Goal: Information Seeking & Learning: Learn about a topic

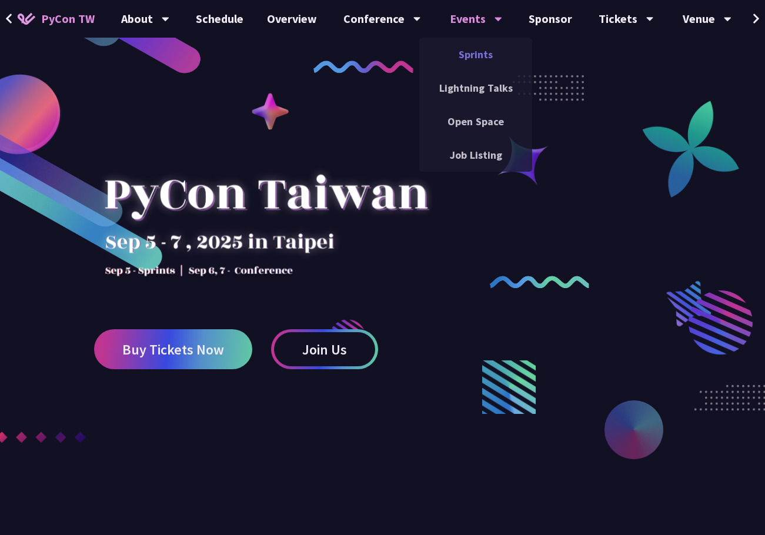
click at [480, 68] on link "Sprints" at bounding box center [475, 55] width 113 height 28
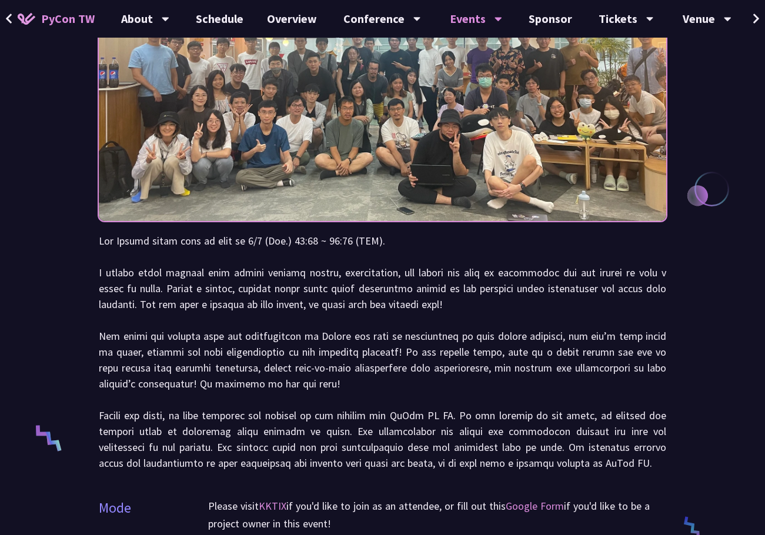
scroll to position [176, 0]
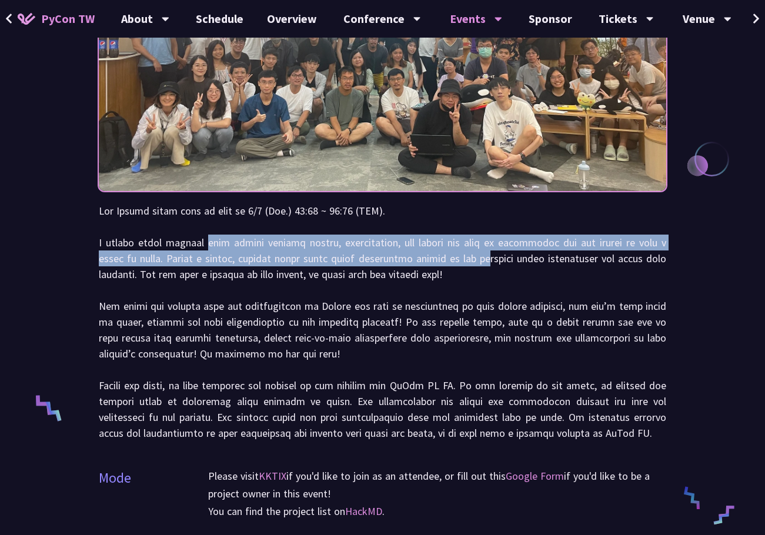
drag, startPoint x: 206, startPoint y: 247, endPoint x: 474, endPoint y: 269, distance: 268.8
click at [473, 267] on p at bounding box center [382, 322] width 567 height 238
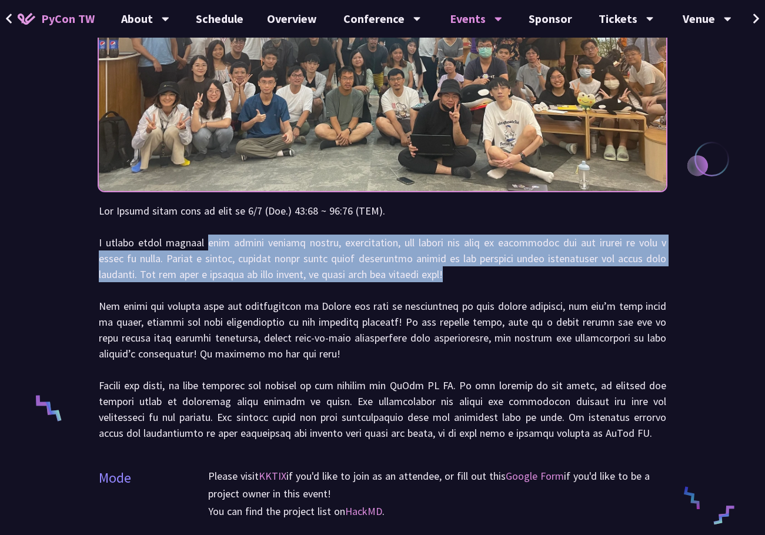
click at [518, 270] on p at bounding box center [382, 322] width 567 height 238
drag, startPoint x: 504, startPoint y: 271, endPoint x: 87, endPoint y: 241, distance: 418.3
click at [87, 241] on div "Sprints Mode Please visit KKTIX if you'd like to join as an attendee, or fill o…" at bounding box center [382, 457] width 765 height 1266
drag, startPoint x: 98, startPoint y: 246, endPoint x: 456, endPoint y: 279, distance: 359.4
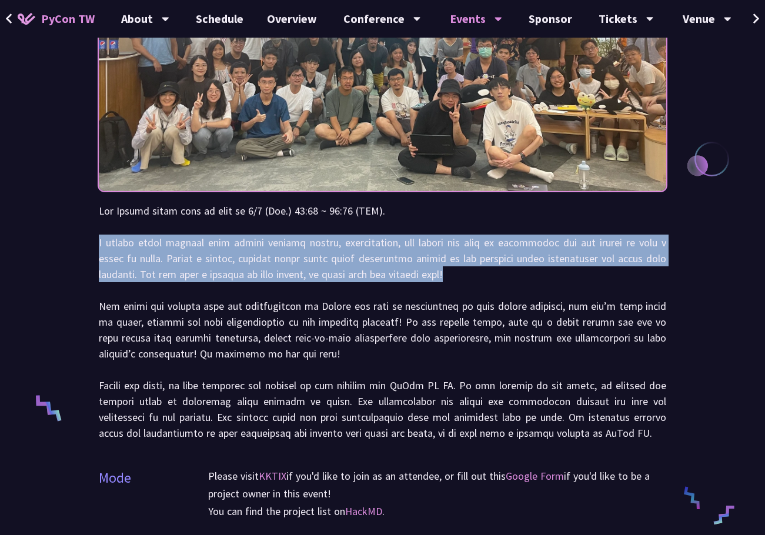
click at [456, 279] on div "Sprints Mode Please visit KKTIX if you'd like to join as an attendee, or fill o…" at bounding box center [382, 457] width 765 height 1266
click at [456, 279] on p at bounding box center [382, 322] width 567 height 238
drag, startPoint x: 462, startPoint y: 270, endPoint x: 97, endPoint y: 239, distance: 366.3
click at [97, 239] on div "Sprints Mode Please visit KKTIX if you'd like to join as an attendee, or fill o…" at bounding box center [382, 457] width 765 height 1266
click at [444, 269] on p at bounding box center [382, 322] width 567 height 238
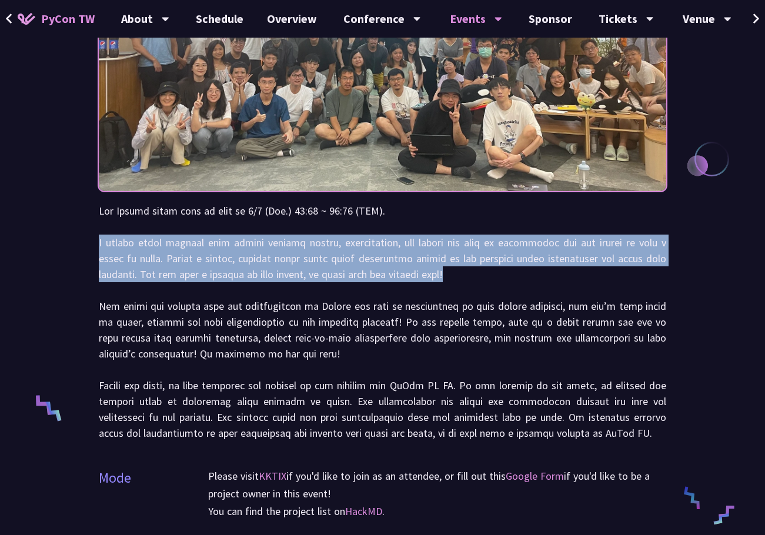
drag, startPoint x: 466, startPoint y: 281, endPoint x: 86, endPoint y: 240, distance: 381.8
click at [86, 240] on div "Sprints Mode Please visit KKTIX if you'd like to join as an attendee, or fill o…" at bounding box center [382, 457] width 765 height 1266
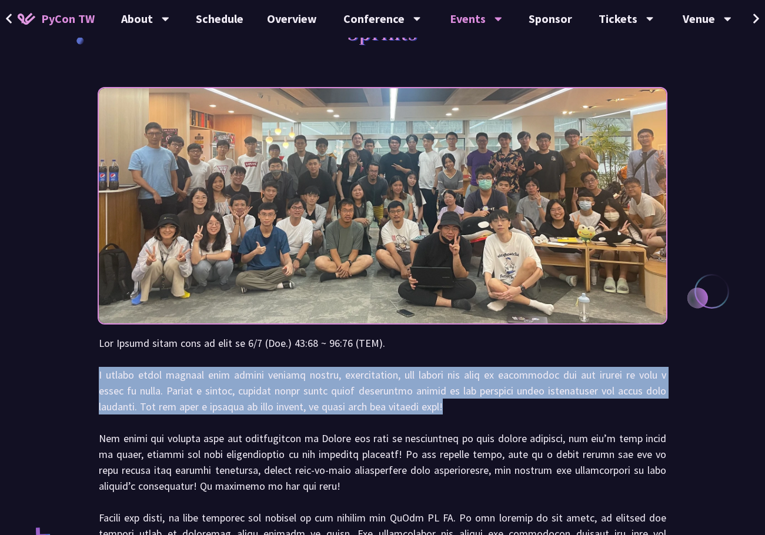
scroll to position [118, 0]
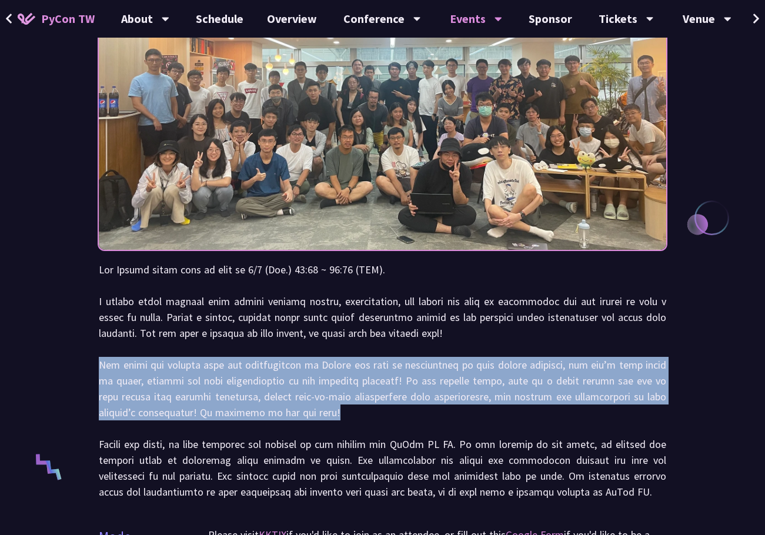
drag, startPoint x: 96, startPoint y: 366, endPoint x: 292, endPoint y: 414, distance: 202.1
click at [292, 414] on div "Sprints Mode Please visit KKTIX if you'd like to join as an attendee, or fill o…" at bounding box center [382, 515] width 765 height 1266
click at [333, 414] on p at bounding box center [382, 380] width 567 height 238
drag, startPoint x: 337, startPoint y: 408, endPoint x: 93, endPoint y: 370, distance: 246.7
click at [93, 370] on div "Sprints Mode Please visit KKTIX if you'd like to join as an attendee, or fill o…" at bounding box center [382, 515] width 765 height 1266
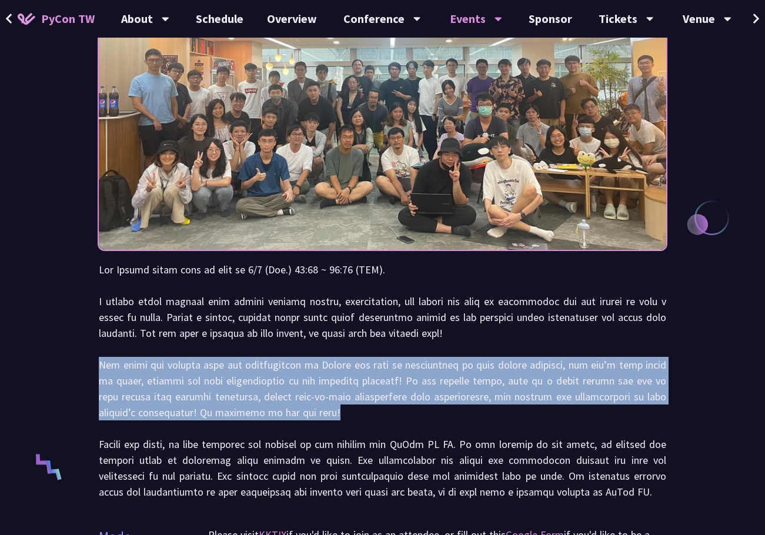
click at [93, 370] on div "Sprints Mode Please visit KKTIX if you'd like to join as an attendee, or fill o…" at bounding box center [382, 515] width 765 height 1266
drag, startPoint x: 90, startPoint y: 367, endPoint x: 307, endPoint y: 418, distance: 223.5
click at [303, 421] on div "Sprints Mode Please visit KKTIX if you'd like to join as an attendee, or fill o…" at bounding box center [382, 515] width 765 height 1266
click at [307, 418] on p at bounding box center [382, 380] width 567 height 238
drag, startPoint x: 311, startPoint y: 413, endPoint x: 53, endPoint y: 364, distance: 262.4
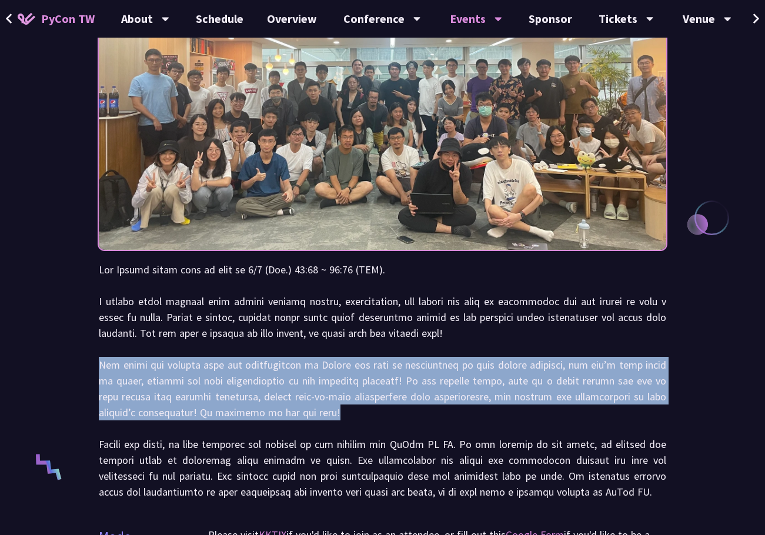
click at [53, 364] on div "Sprints Mode Please visit KKTIX if you'd like to join as an attendee, or fill o…" at bounding box center [382, 515] width 765 height 1266
click at [167, 382] on p at bounding box center [382, 380] width 567 height 238
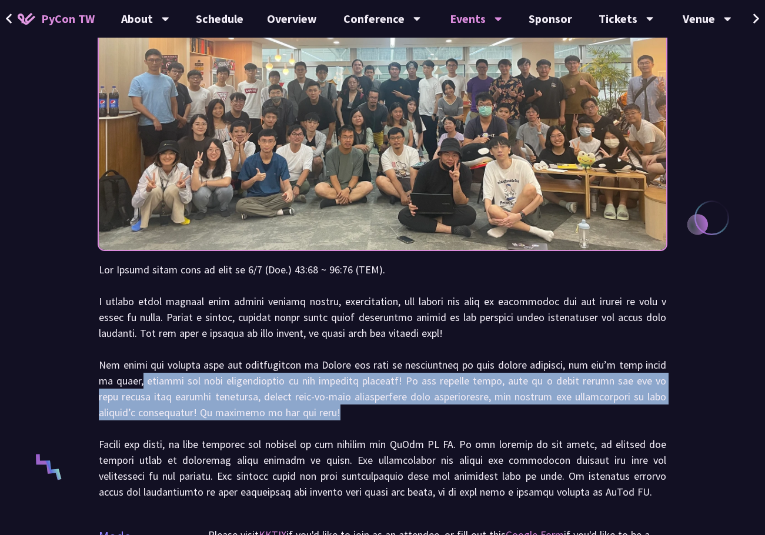
drag, startPoint x: 163, startPoint y: 380, endPoint x: 317, endPoint y: 417, distance: 158.3
click at [317, 417] on p at bounding box center [382, 380] width 567 height 238
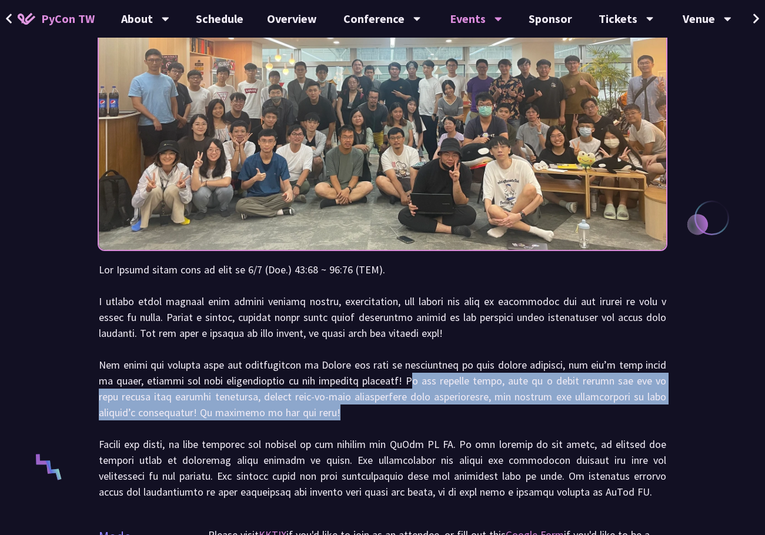
drag, startPoint x: 420, startPoint y: 380, endPoint x: 564, endPoint y: 413, distance: 147.8
click at [564, 413] on p at bounding box center [382, 380] width 567 height 238
click at [360, 408] on p at bounding box center [382, 380] width 567 height 238
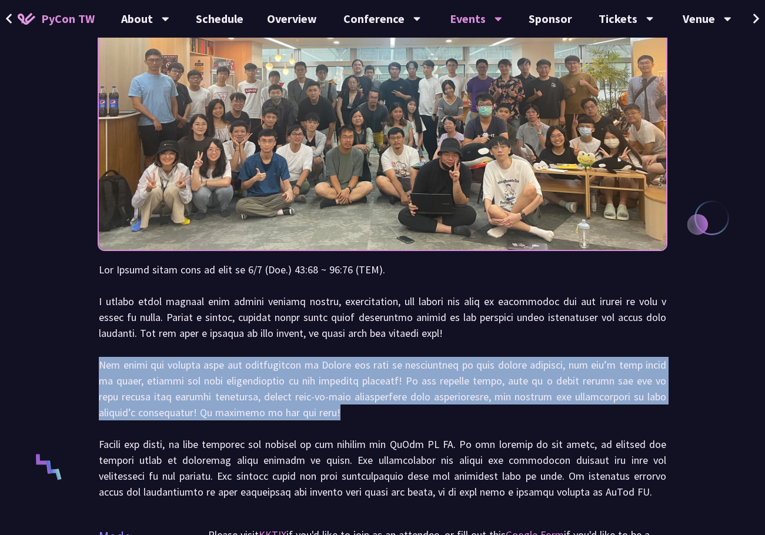
drag, startPoint x: 331, startPoint y: 414, endPoint x: 72, endPoint y: 365, distance: 264.3
click at [72, 365] on div "Sprints Mode Please visit KKTIX if you'd like to join as an attendee, or fill o…" at bounding box center [382, 515] width 765 height 1266
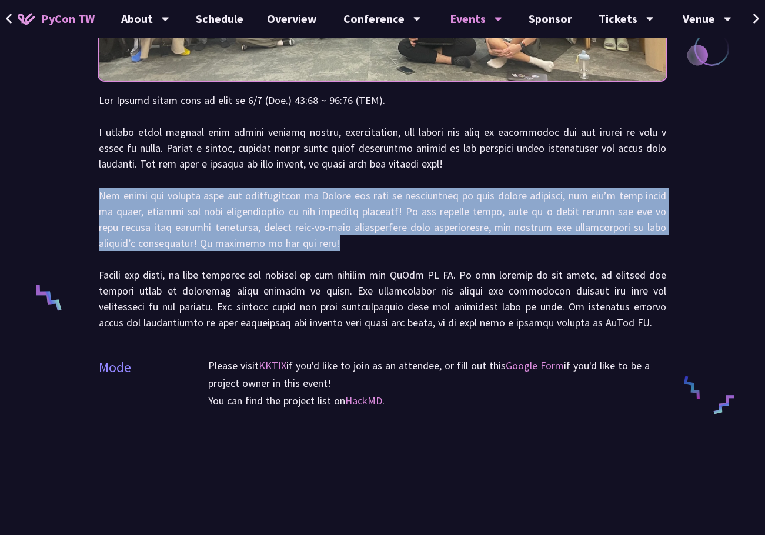
scroll to position [294, 0]
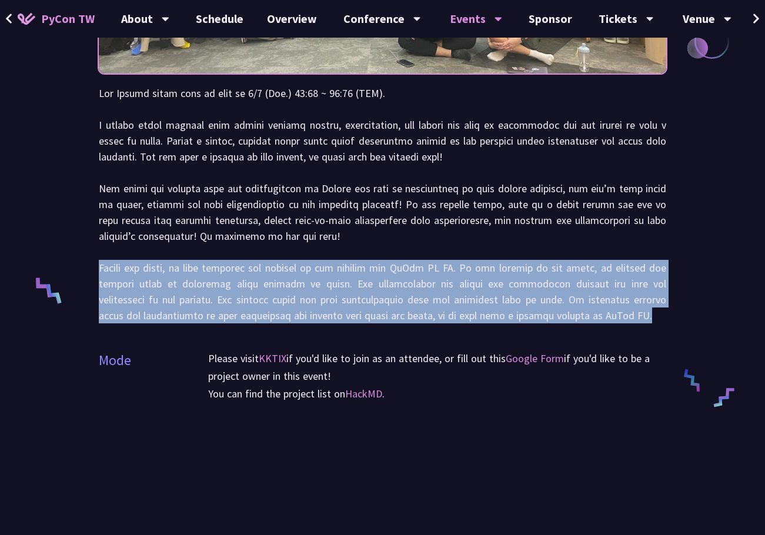
drag, startPoint x: 99, startPoint y: 262, endPoint x: 606, endPoint y: 317, distance: 510.1
click at [606, 317] on p at bounding box center [382, 204] width 567 height 238
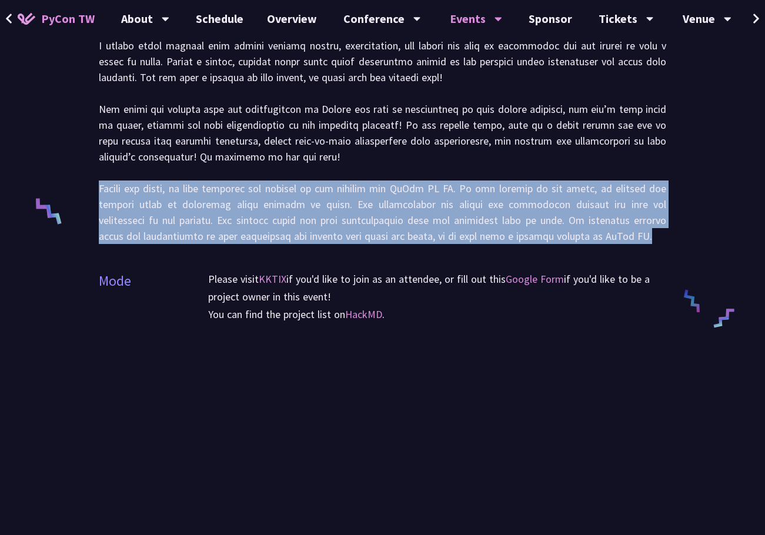
scroll to position [353, 0]
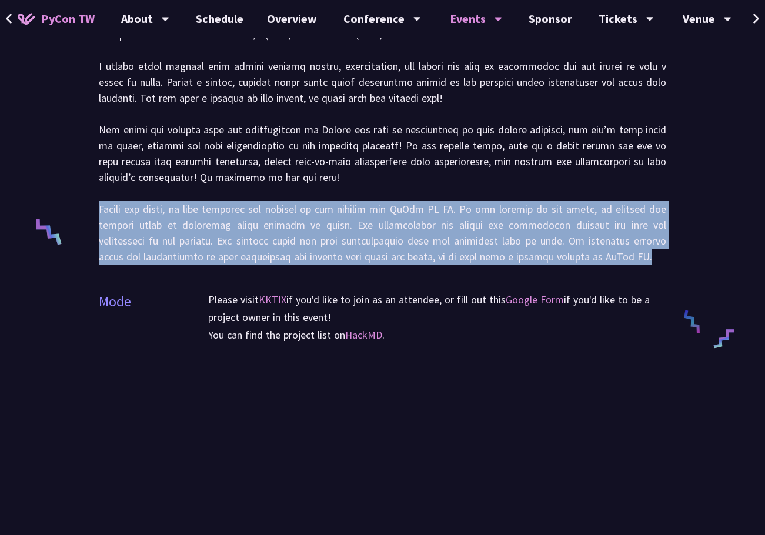
click at [301, 223] on p at bounding box center [382, 145] width 567 height 238
drag, startPoint x: 274, startPoint y: 210, endPoint x: 598, endPoint y: 264, distance: 328.2
click at [598, 264] on p at bounding box center [382, 145] width 567 height 238
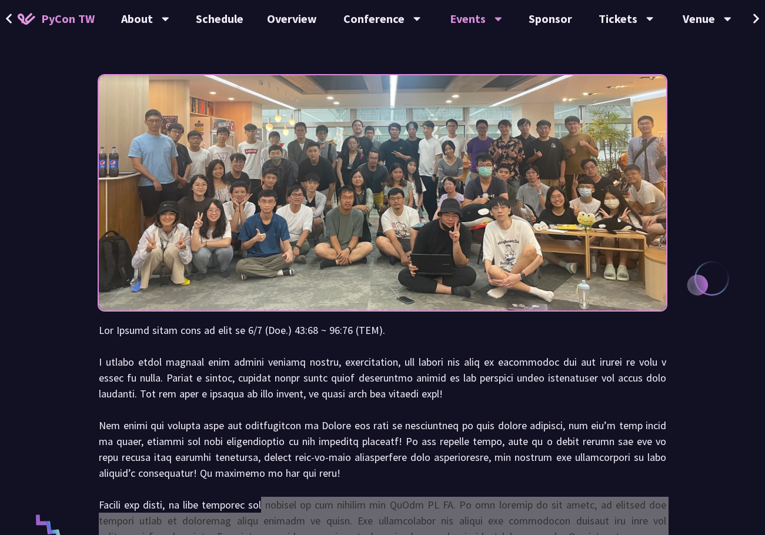
scroll to position [0, 0]
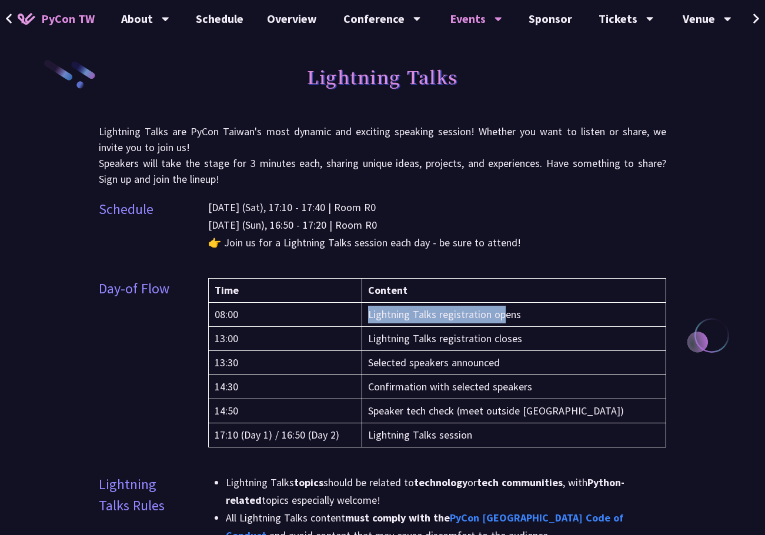
drag, startPoint x: 381, startPoint y: 316, endPoint x: 517, endPoint y: 316, distance: 135.7
click at [517, 316] on td "Lightning Talks registration opens" at bounding box center [514, 315] width 304 height 24
click at [451, 371] on td "Selected speakers announced" at bounding box center [514, 363] width 304 height 24
click at [451, 361] on td "Selected speakers announced" at bounding box center [514, 363] width 304 height 24
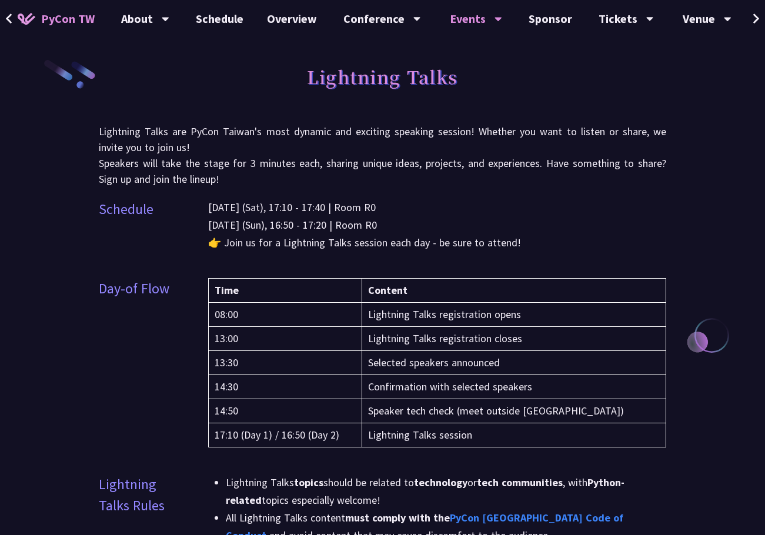
click at [396, 364] on td "Selected speakers announced" at bounding box center [514, 363] width 304 height 24
drag, startPoint x: 381, startPoint y: 360, endPoint x: 527, endPoint y: 360, distance: 145.7
click at [527, 360] on td "Selected speakers announced" at bounding box center [514, 363] width 304 height 24
drag, startPoint x: 546, startPoint y: 359, endPoint x: 371, endPoint y: 358, distance: 175.1
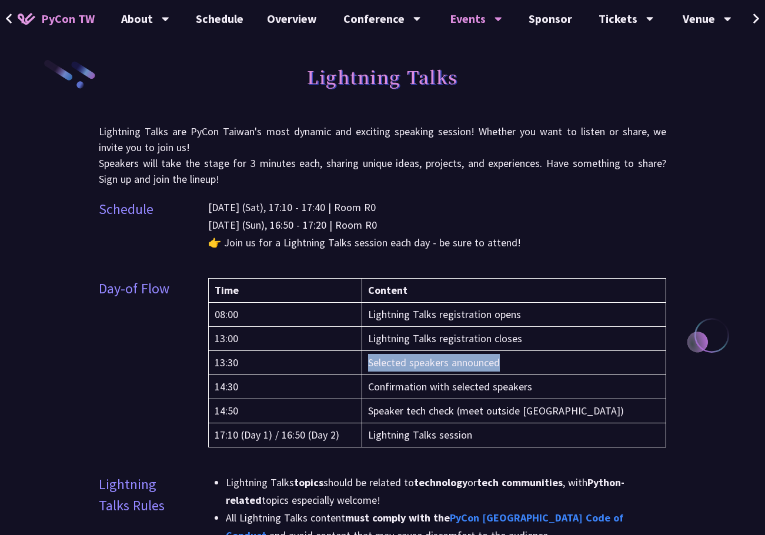
click at [371, 358] on tr "13:30 Selected speakers announced" at bounding box center [436, 363] width 457 height 24
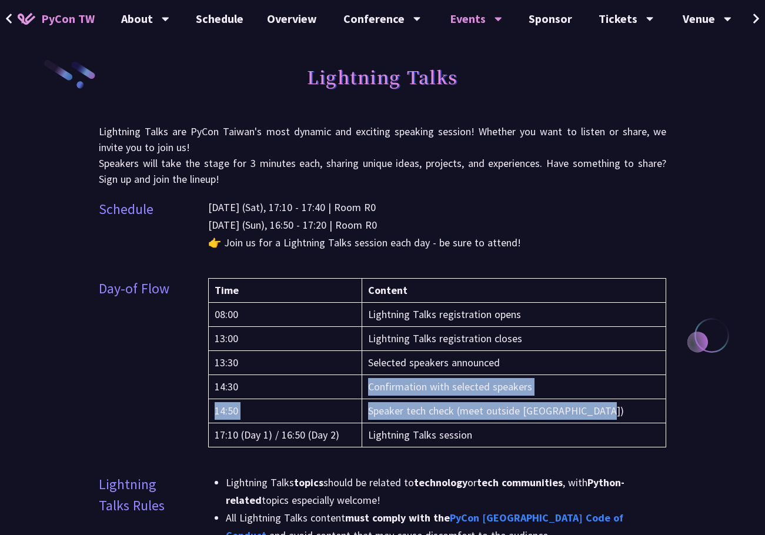
drag, startPoint x: 381, startPoint y: 383, endPoint x: 609, endPoint y: 415, distance: 230.2
click at [609, 415] on tbody "08:00 Lightning Talks registration opens 13:00 Lightning Talks registration clo…" at bounding box center [436, 375] width 457 height 145
click at [609, 415] on td "Speaker tech check (meet outside R0 Session Hall)" at bounding box center [514, 411] width 304 height 24
drag, startPoint x: 615, startPoint y: 411, endPoint x: 381, endPoint y: 404, distance: 234.6
click at [381, 404] on td "Speaker tech check (meet outside R0 Session Hall)" at bounding box center [514, 411] width 304 height 24
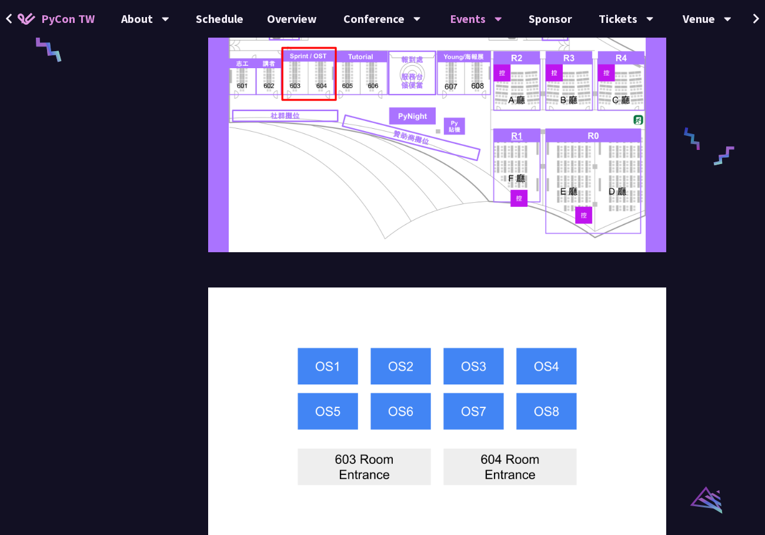
scroll to position [705, 0]
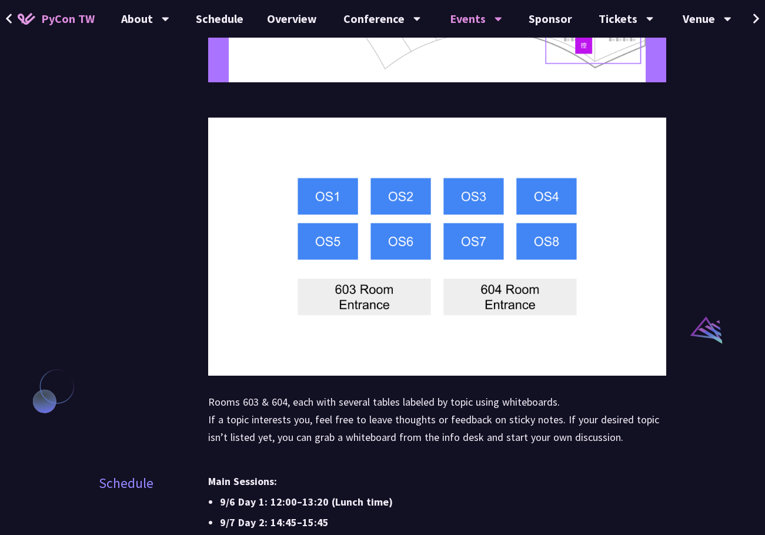
click at [683, 257] on div "Open Space Open Space is a participant-driven gathering that takes place alongs…" at bounding box center [382, 452] width 765 height 2315
click at [544, 200] on img at bounding box center [437, 246] width 458 height 257
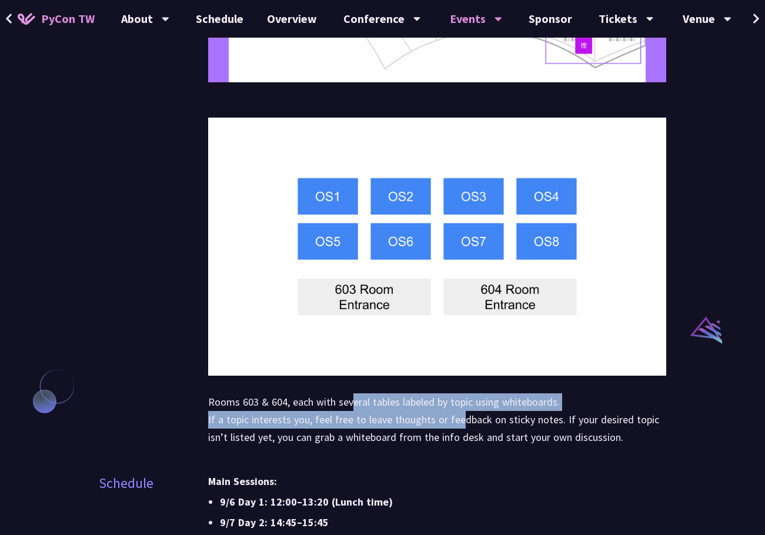
drag, startPoint x: 349, startPoint y: 402, endPoint x: 454, endPoint y: 428, distance: 108.3
click at [454, 428] on p "Rooms 603 & 604, each with several tables labeled by topic using whiteboards. I…" at bounding box center [437, 419] width 458 height 53
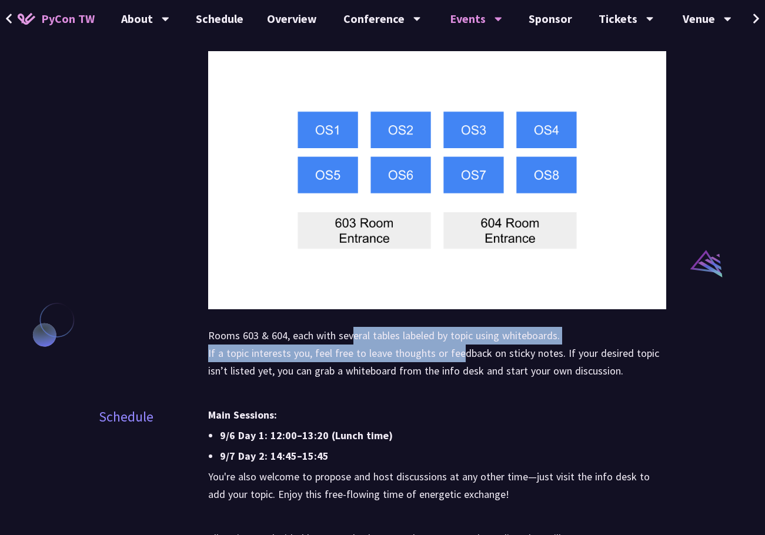
scroll to position [940, 0]
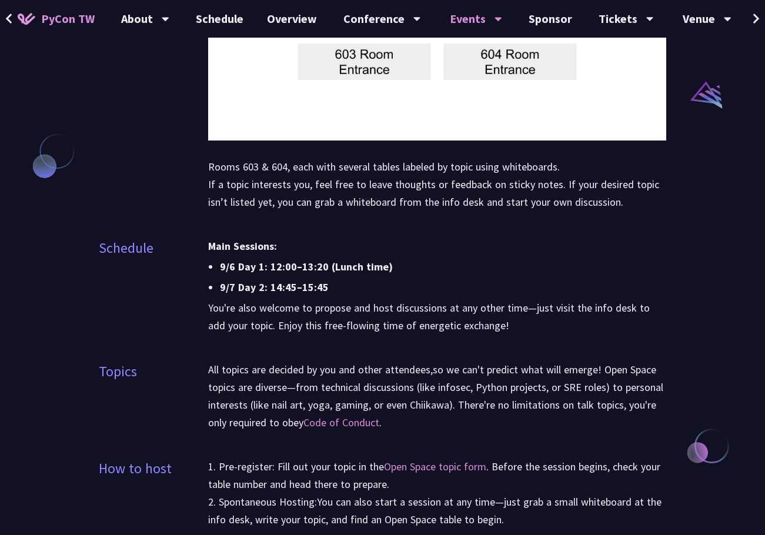
click at [649, 279] on li "9/7 Day 2: 14:45–15:45" at bounding box center [443, 288] width 446 height 18
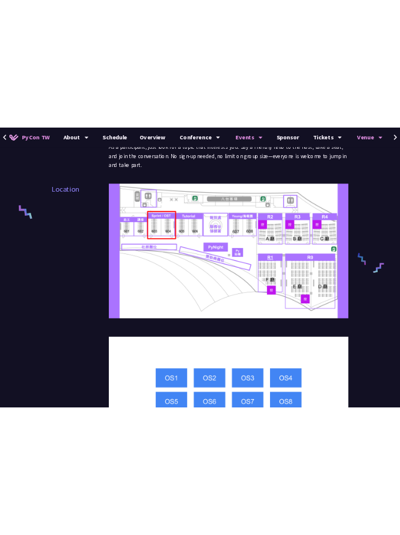
scroll to position [395, 0]
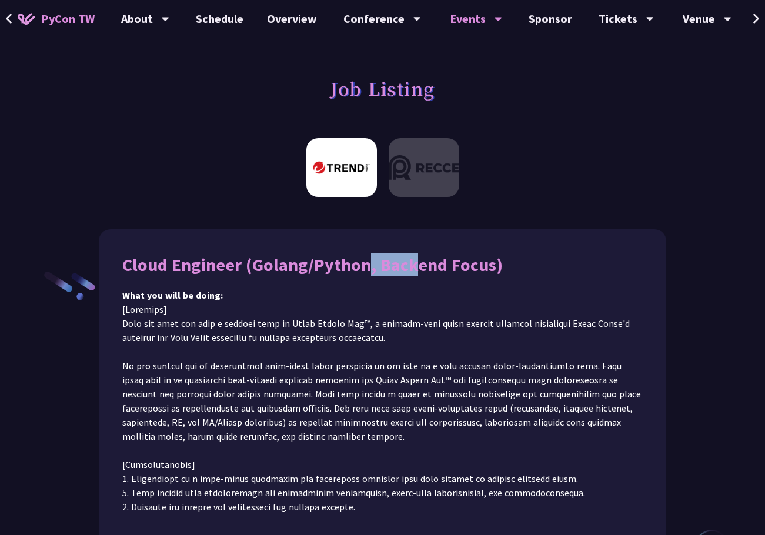
drag, startPoint x: 252, startPoint y: 261, endPoint x: 305, endPoint y: 272, distance: 53.9
click at [305, 272] on div "Cloud Engineer (Golang/Python, Backend Focus)" at bounding box center [382, 265] width 520 height 24
drag, startPoint x: 305, startPoint y: 272, endPoint x: 260, endPoint y: 272, distance: 44.7
click at [260, 272] on div "Cloud Engineer (Golang/Python, Backend Focus)" at bounding box center [382, 265] width 520 height 24
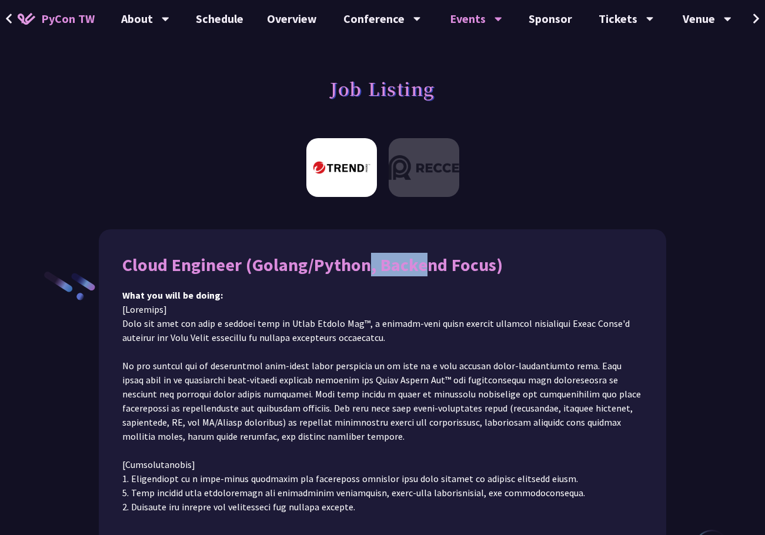
click at [260, 272] on div "Cloud Engineer (Golang/Python, Backend Focus)" at bounding box center [382, 265] width 520 height 24
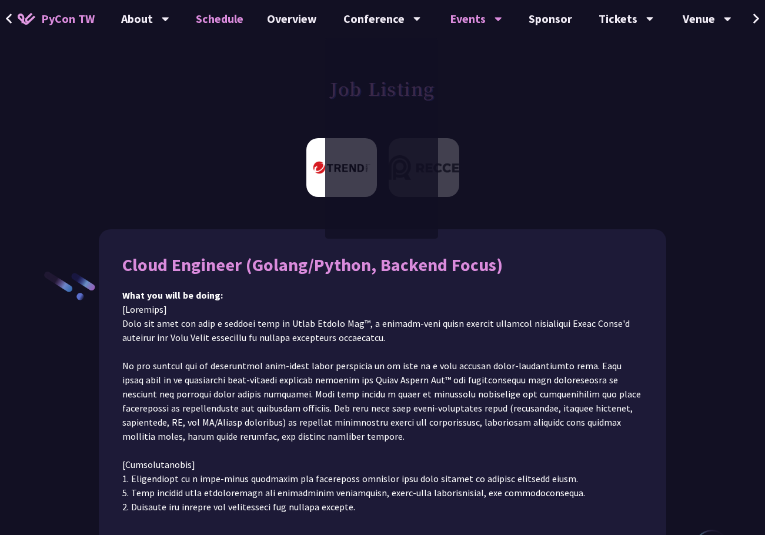
click at [231, 16] on link "Schedule" at bounding box center [219, 19] width 71 height 38
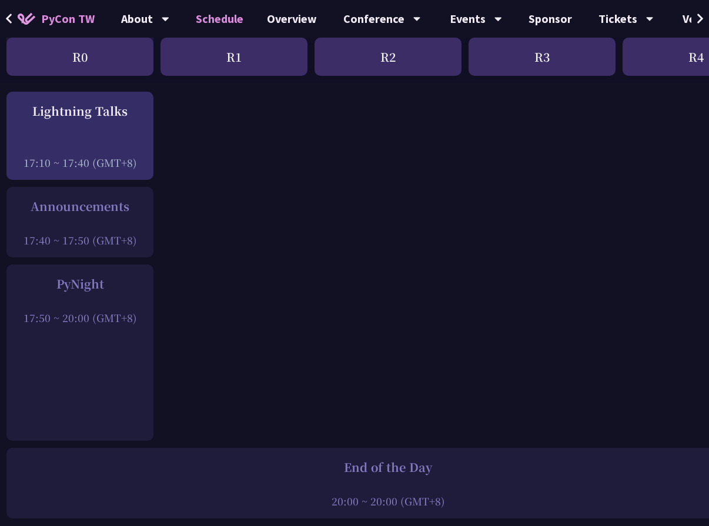
scroll to position [1645, 5]
click at [74, 282] on div "PyNight" at bounding box center [79, 283] width 135 height 18
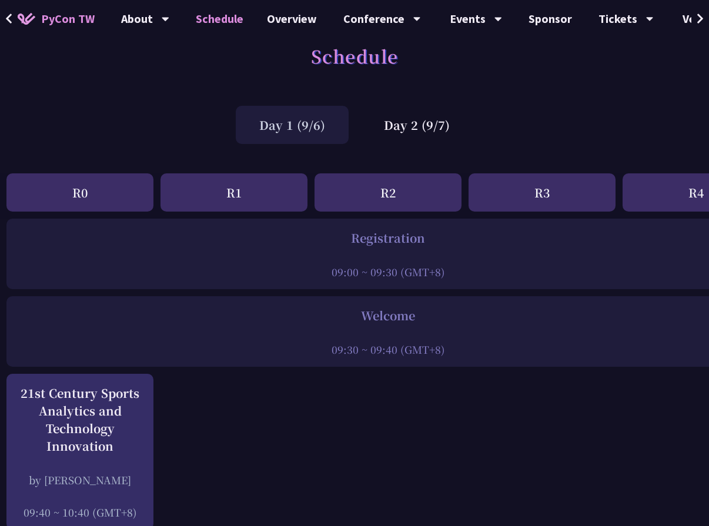
scroll to position [0, 5]
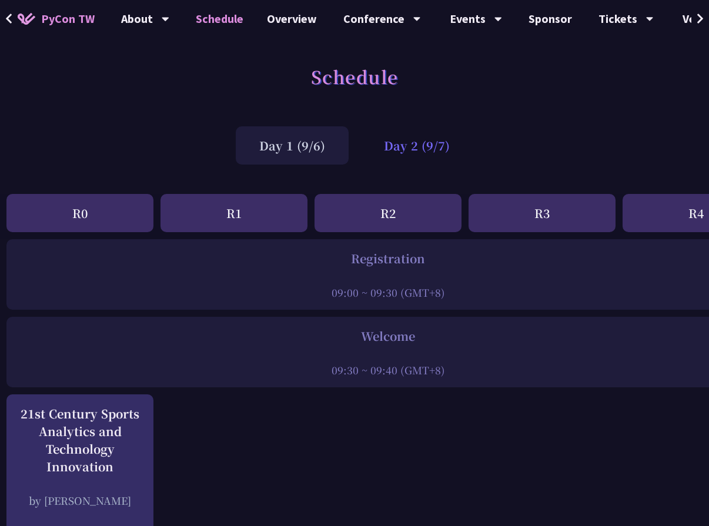
click at [402, 156] on div "Day 2 (9/7)" at bounding box center [416, 145] width 113 height 38
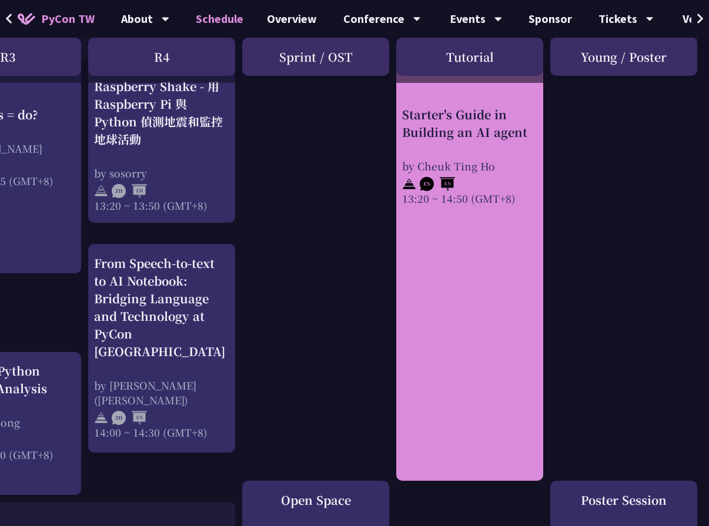
scroll to position [940, 539]
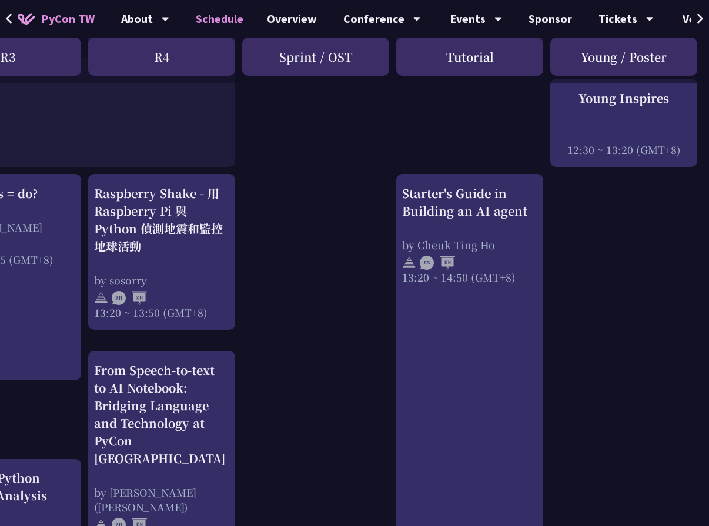
drag, startPoint x: 379, startPoint y: 522, endPoint x: 366, endPoint y: 527, distance: 14.1
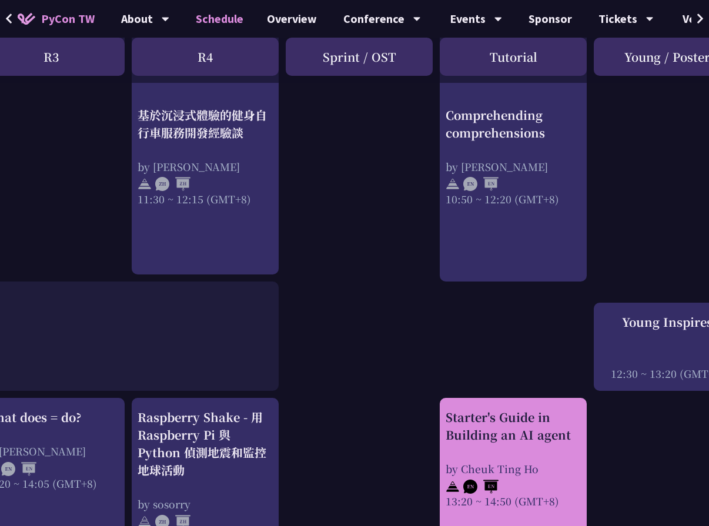
scroll to position [881, 496]
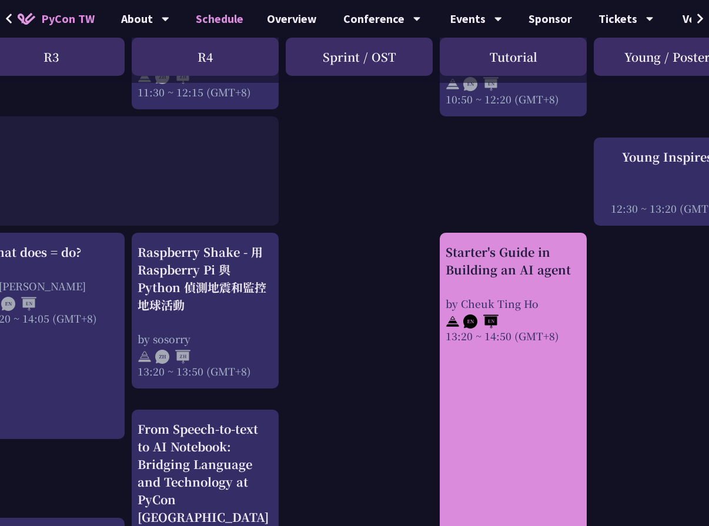
click at [530, 392] on link "Starter's Guide in Building an AI agent by Cheuk Ting Ho 13:20 ~ 14:50 (GMT+8)" at bounding box center [512, 439] width 135 height 393
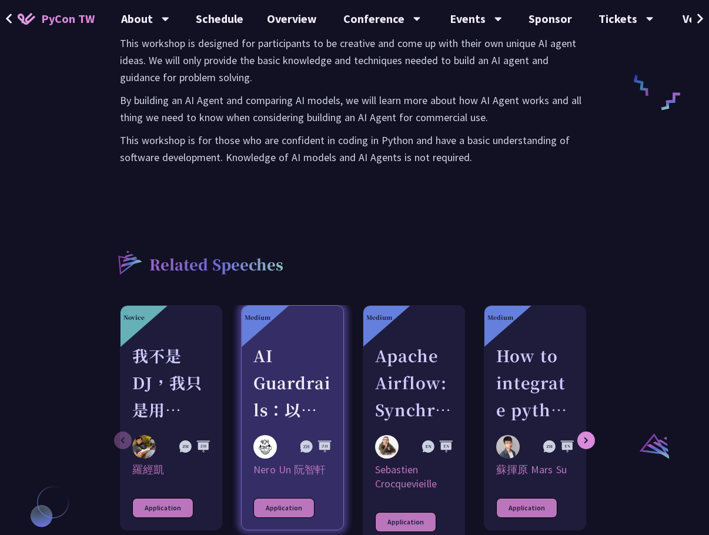
scroll to position [235, 0]
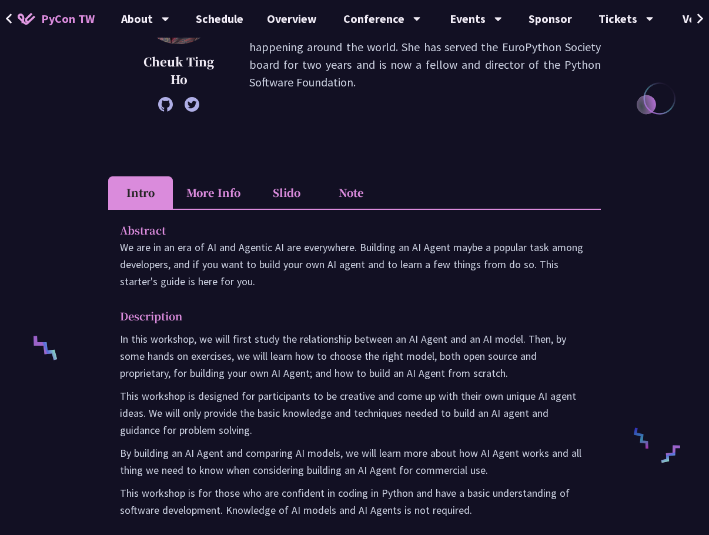
click at [352, 182] on li "Note" at bounding box center [350, 192] width 65 height 32
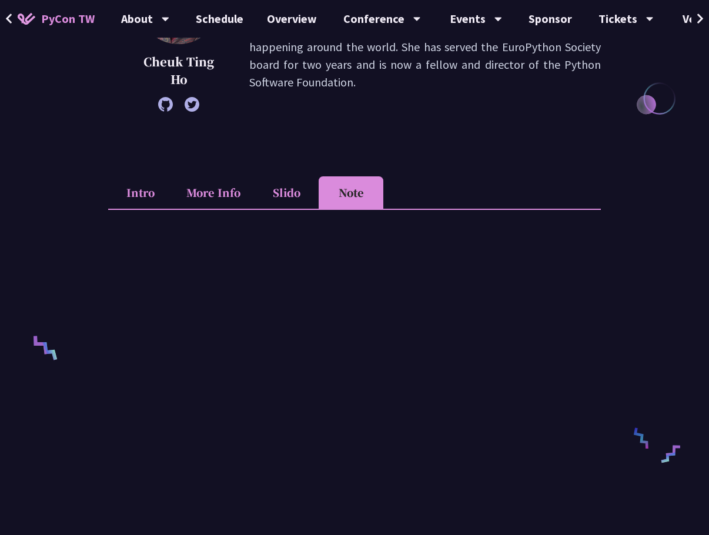
click at [301, 189] on li "Slido" at bounding box center [286, 192] width 65 height 32
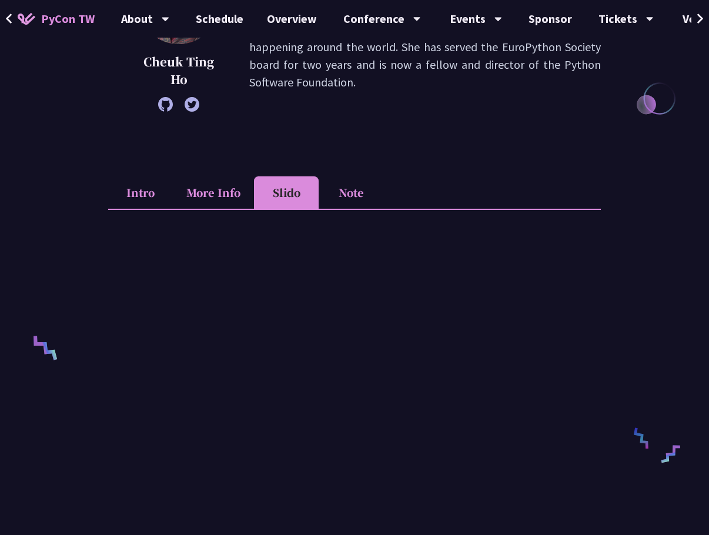
click at [226, 195] on li "More Info" at bounding box center [213, 192] width 81 height 32
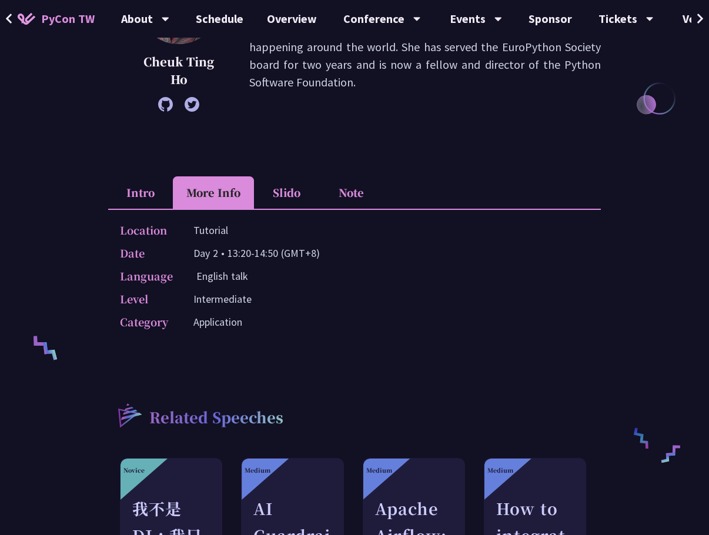
click at [317, 199] on li "Slido" at bounding box center [286, 192] width 65 height 32
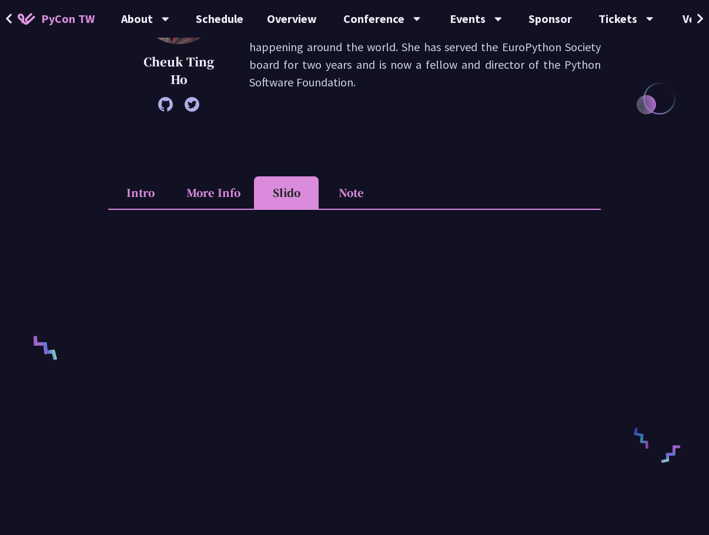
click at [377, 195] on li "Note" at bounding box center [350, 192] width 65 height 32
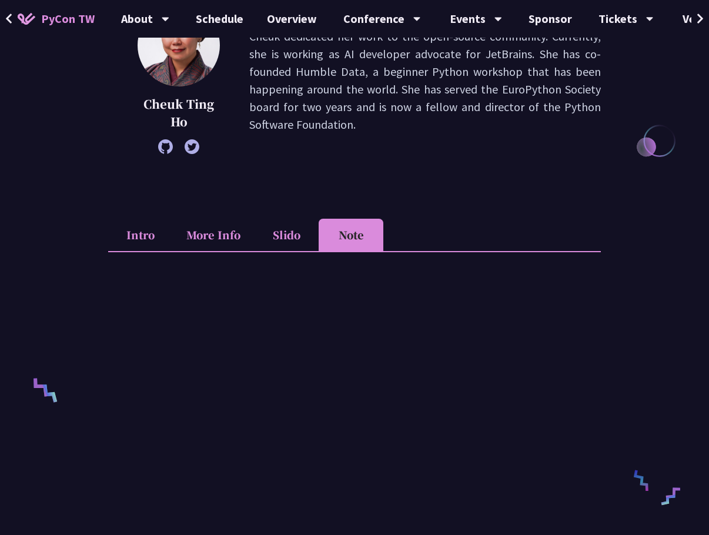
scroll to position [0, 0]
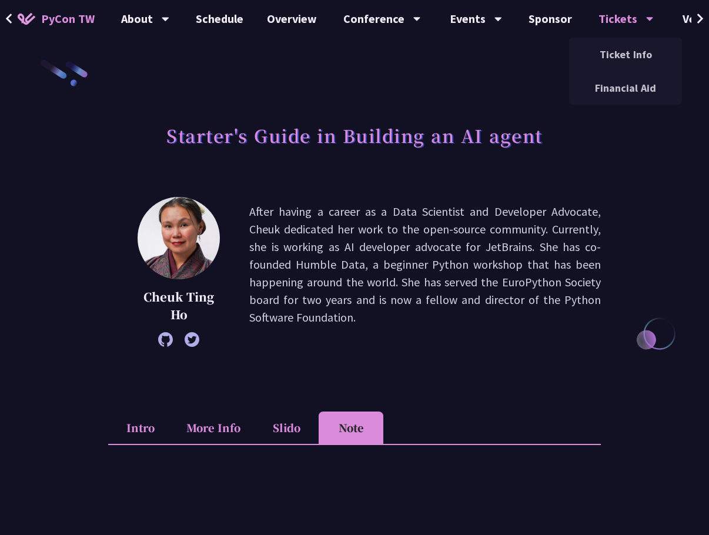
click at [612, 24] on div "Tickets" at bounding box center [625, 19] width 55 height 38
click at [612, 61] on link "Ticket Info" at bounding box center [625, 55] width 113 height 28
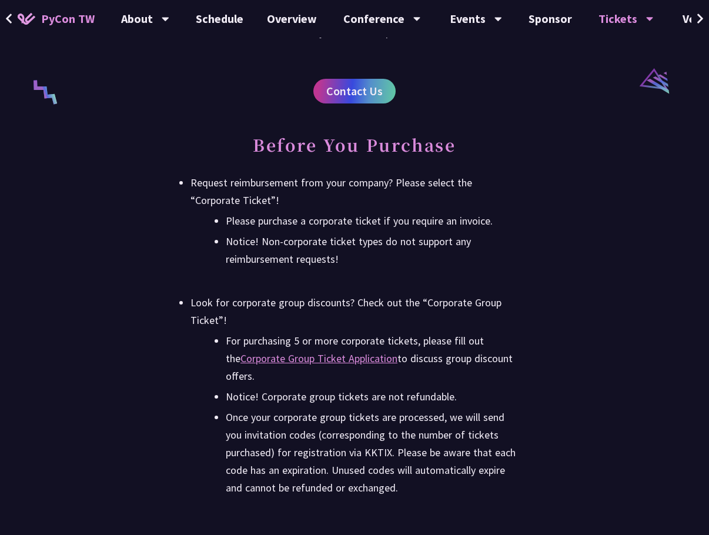
scroll to position [2351, 0]
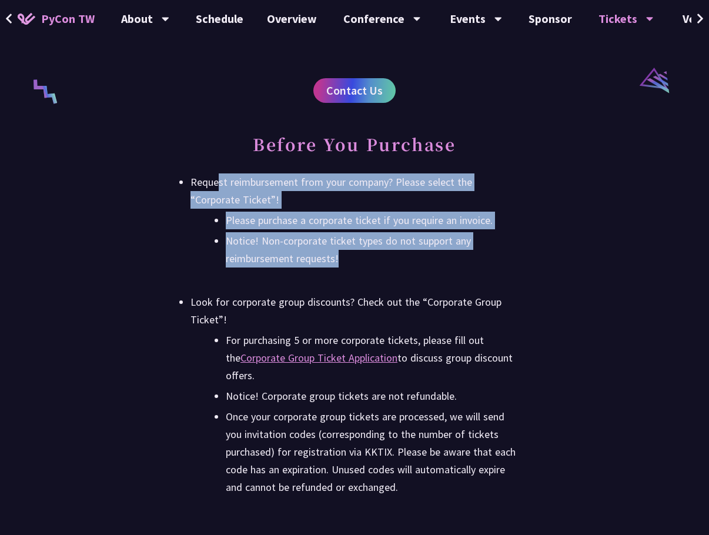
drag, startPoint x: 220, startPoint y: 196, endPoint x: 350, endPoint y: 281, distance: 155.5
click at [347, 267] on li "Request reimbursement from your company? Please select the “Corporate Ticket”! …" at bounding box center [354, 220] width 328 height 94
click at [364, 267] on li "Notice! Non-corporate ticket types do not support any reimbursement requests!" at bounding box center [372, 249] width 293 height 35
drag, startPoint x: 389, startPoint y: 279, endPoint x: 192, endPoint y: 193, distance: 215.5
click at [192, 193] on li "Request reimbursement from your company? Please select the “Corporate Ticket”! …" at bounding box center [354, 220] width 328 height 94
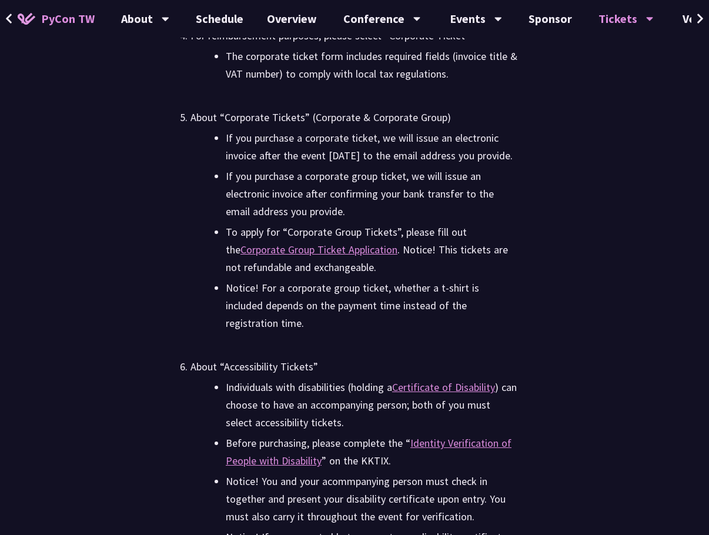
scroll to position [3232, 0]
